Goal: Task Accomplishment & Management: Manage account settings

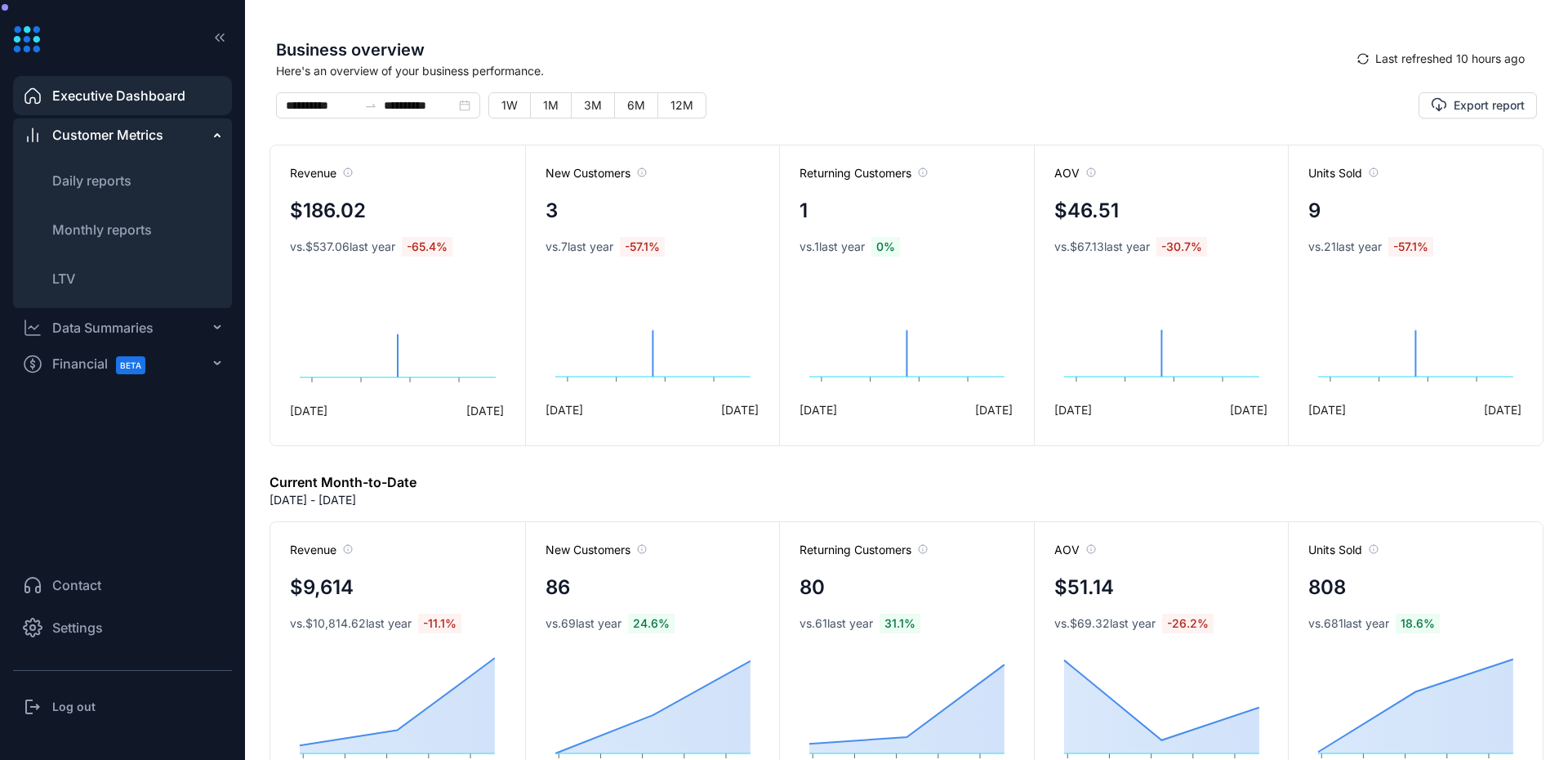
click at [90, 629] on span "Settings" at bounding box center [77, 628] width 50 height 20
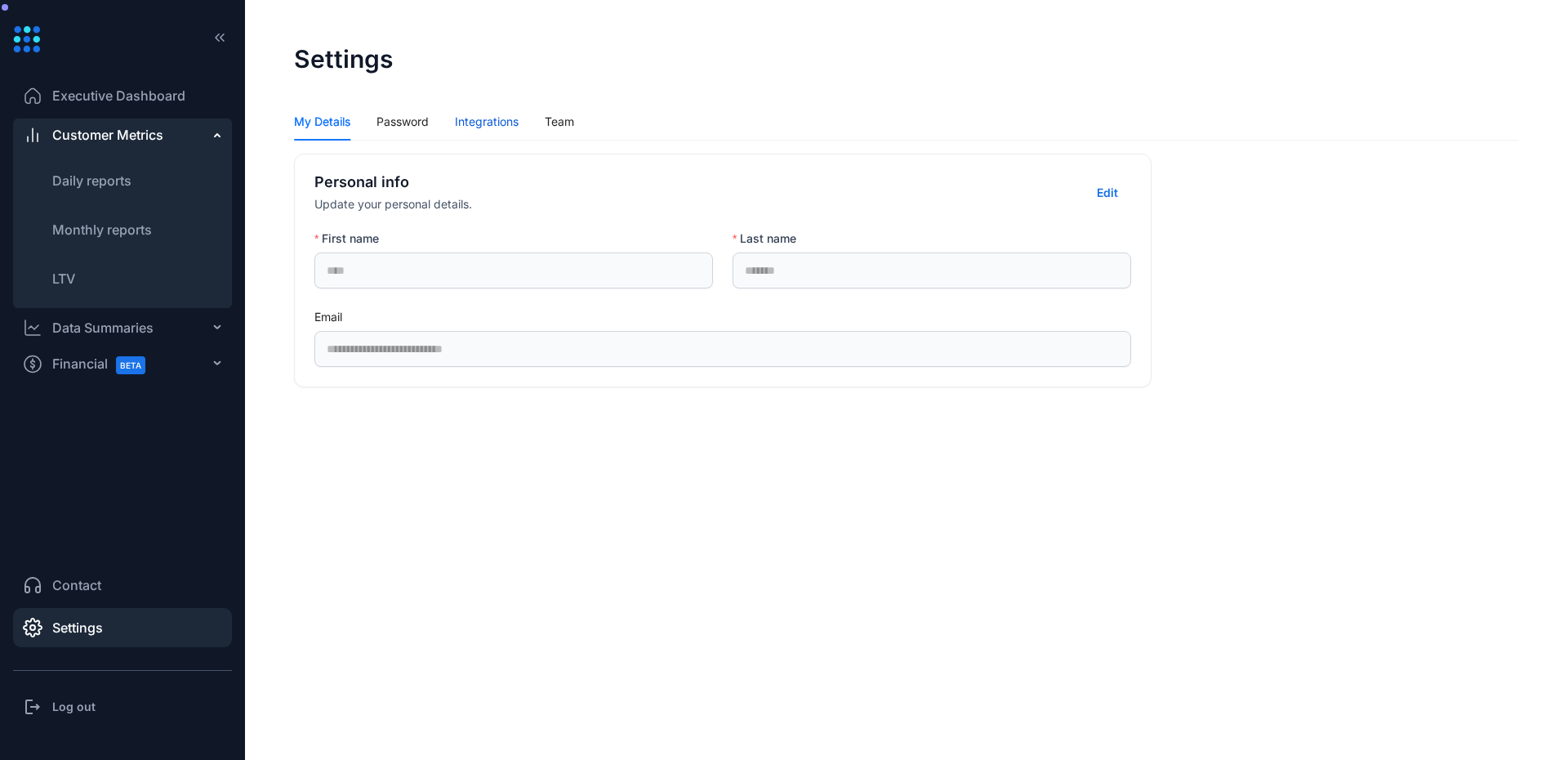
click at [478, 129] on div "Integrations" at bounding box center [486, 121] width 64 height 18
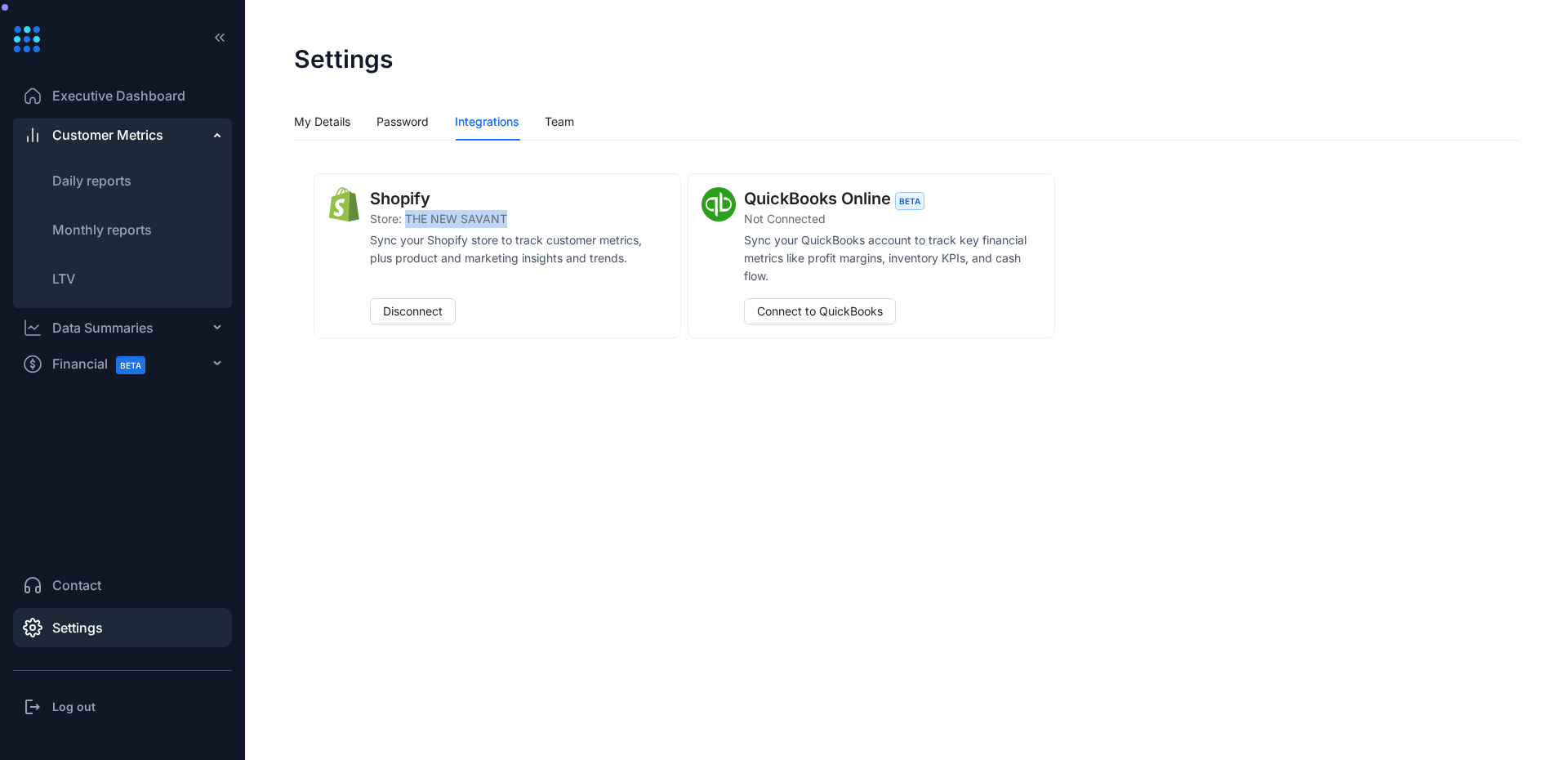
drag, startPoint x: 405, startPoint y: 213, endPoint x: 526, endPoint y: 210, distance: 121.0
click at [526, 210] on div "Shopify Store: THE NEW SAVANT Sync your Shopify store to track customer metrics…" at bounding box center [514, 255] width 306 height 137
copy span "THE NEW SAVANT"
click at [1225, 227] on div "Shopify Store: THE NEW SAVANT Sync your Shopify store to track customer metrics…" at bounding box center [906, 255] width 1225 height 205
